Goal: Task Accomplishment & Management: Manage account settings

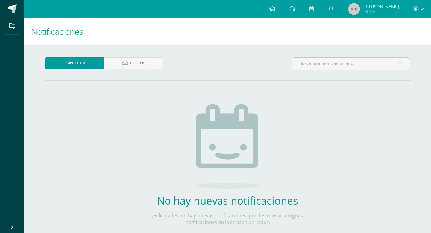
click at [88, 69] on link "Sin leer" at bounding box center [74, 63] width 59 height 12
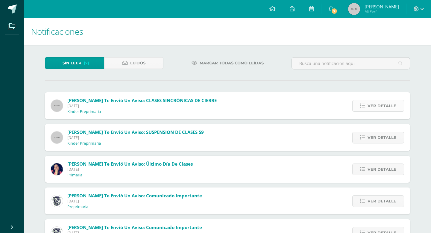
click at [365, 110] on link "Ver detalle" at bounding box center [378, 106] width 52 height 12
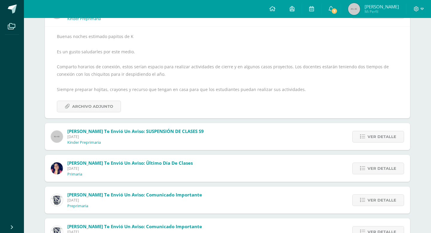
scroll to position [100, 0]
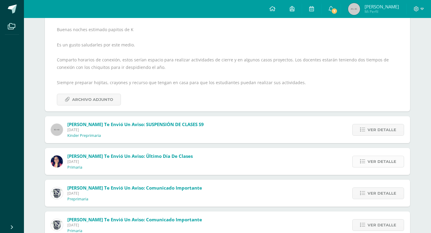
click at [361, 164] on link "Ver detalle" at bounding box center [378, 162] width 52 height 12
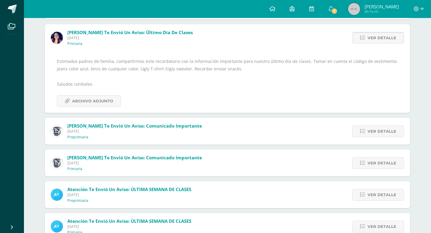
scroll to position [73, 0]
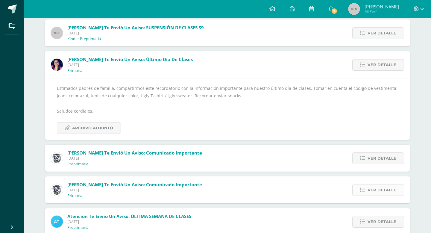
click at [385, 188] on span "Ver detalle" at bounding box center [382, 189] width 29 height 11
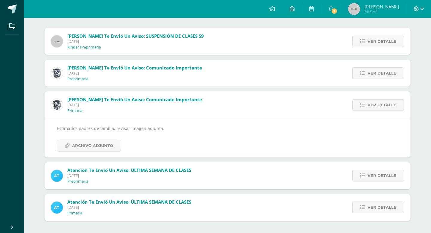
scroll to position [64, 0]
click at [116, 147] on link "Archivo Adjunto" at bounding box center [89, 146] width 64 height 12
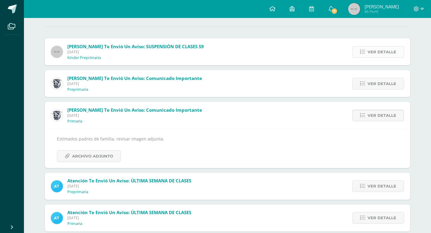
click at [358, 50] on link "Ver detalle" at bounding box center [378, 52] width 52 height 12
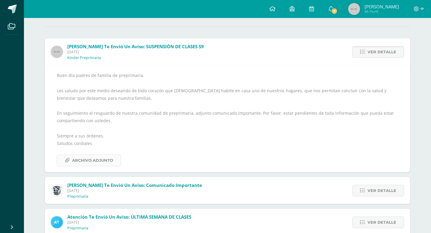
click at [101, 163] on span "Archivo Adjunto" at bounding box center [92, 160] width 41 height 11
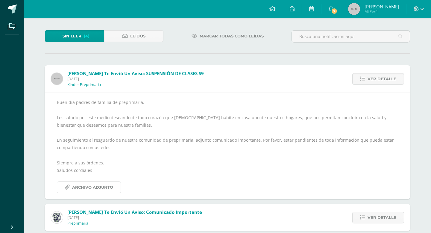
scroll to position [25, 0]
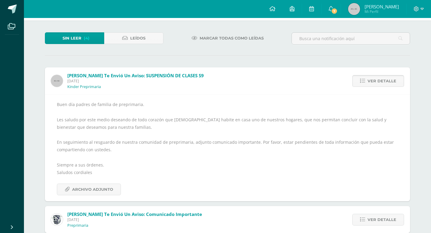
click at [377, 81] on span "Ver detalle" at bounding box center [382, 80] width 29 height 11
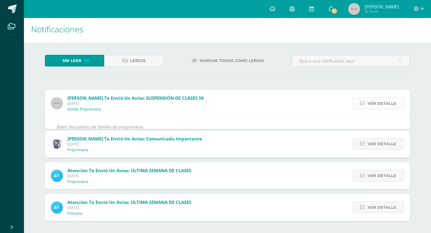
scroll to position [0, 0]
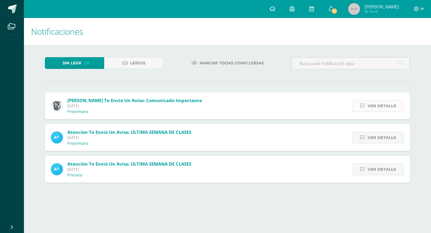
click at [367, 106] on link "Ver detalle" at bounding box center [378, 106] width 52 height 12
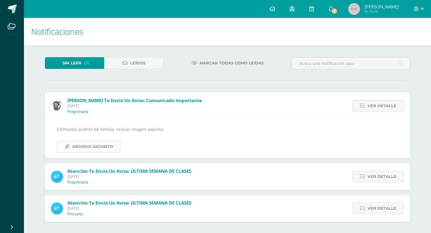
click at [102, 146] on span "Archivo Adjunto" at bounding box center [92, 146] width 41 height 11
click at [372, 181] on span "Ver detalle" at bounding box center [382, 176] width 29 height 11
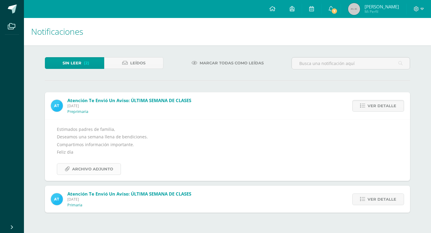
click at [108, 170] on span "Archivo Adjunto" at bounding box center [92, 168] width 41 height 11
click at [141, 63] on span "Leídos" at bounding box center [137, 62] width 15 height 11
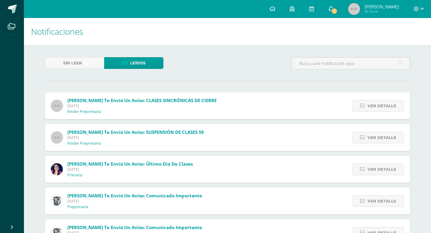
click at [333, 9] on span "1" at bounding box center [334, 11] width 7 height 7
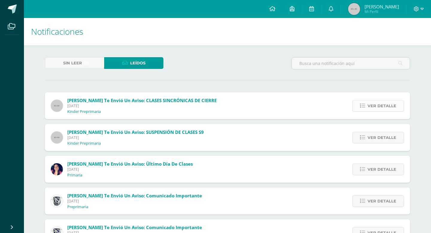
click at [377, 106] on span "Ver detalle" at bounding box center [382, 105] width 29 height 11
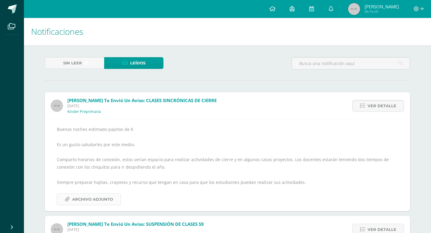
click at [100, 200] on span "Archivo Adjunto" at bounding box center [92, 199] width 41 height 11
